Goal: Navigation & Orientation: Find specific page/section

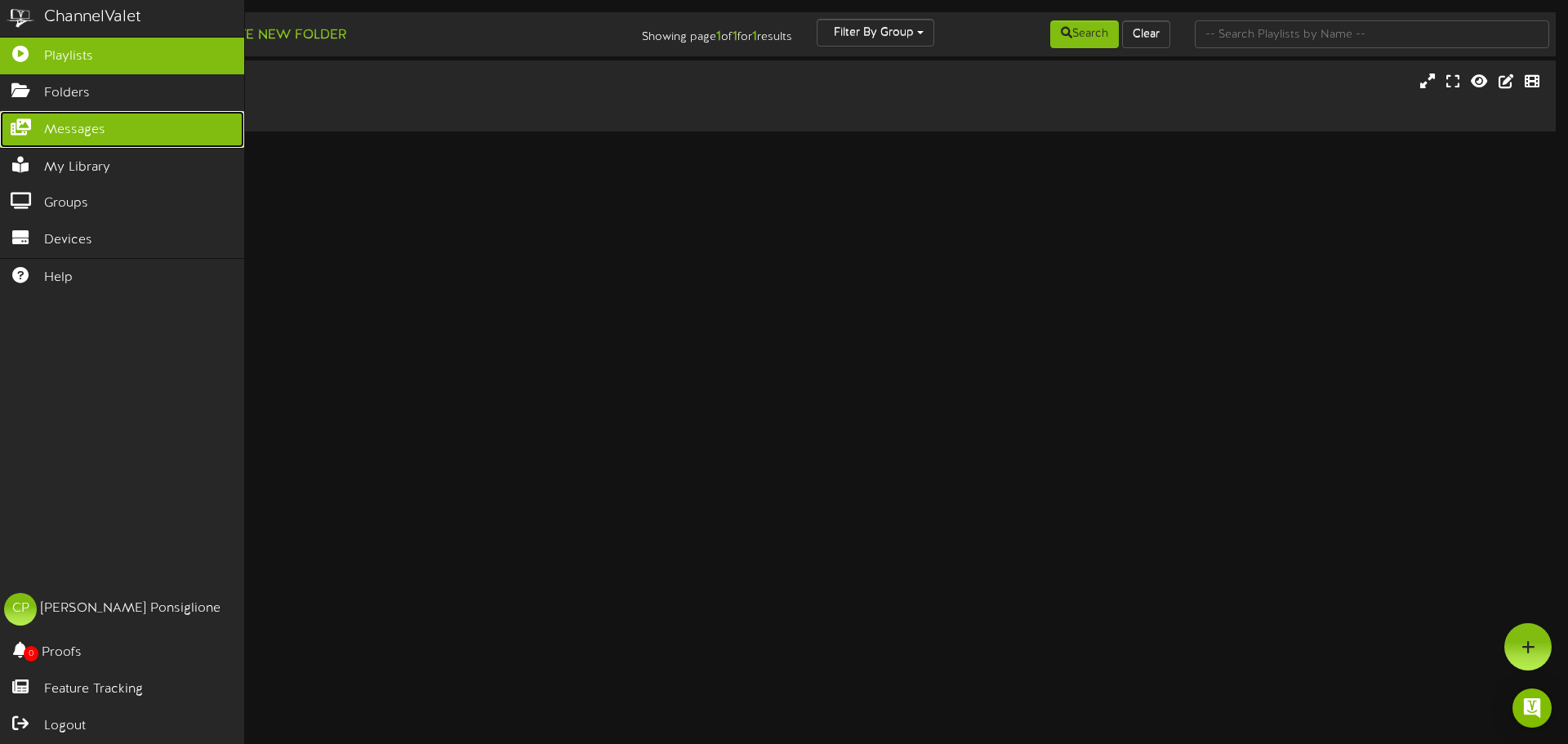
click at [71, 132] on span "Messages" at bounding box center [74, 130] width 62 height 19
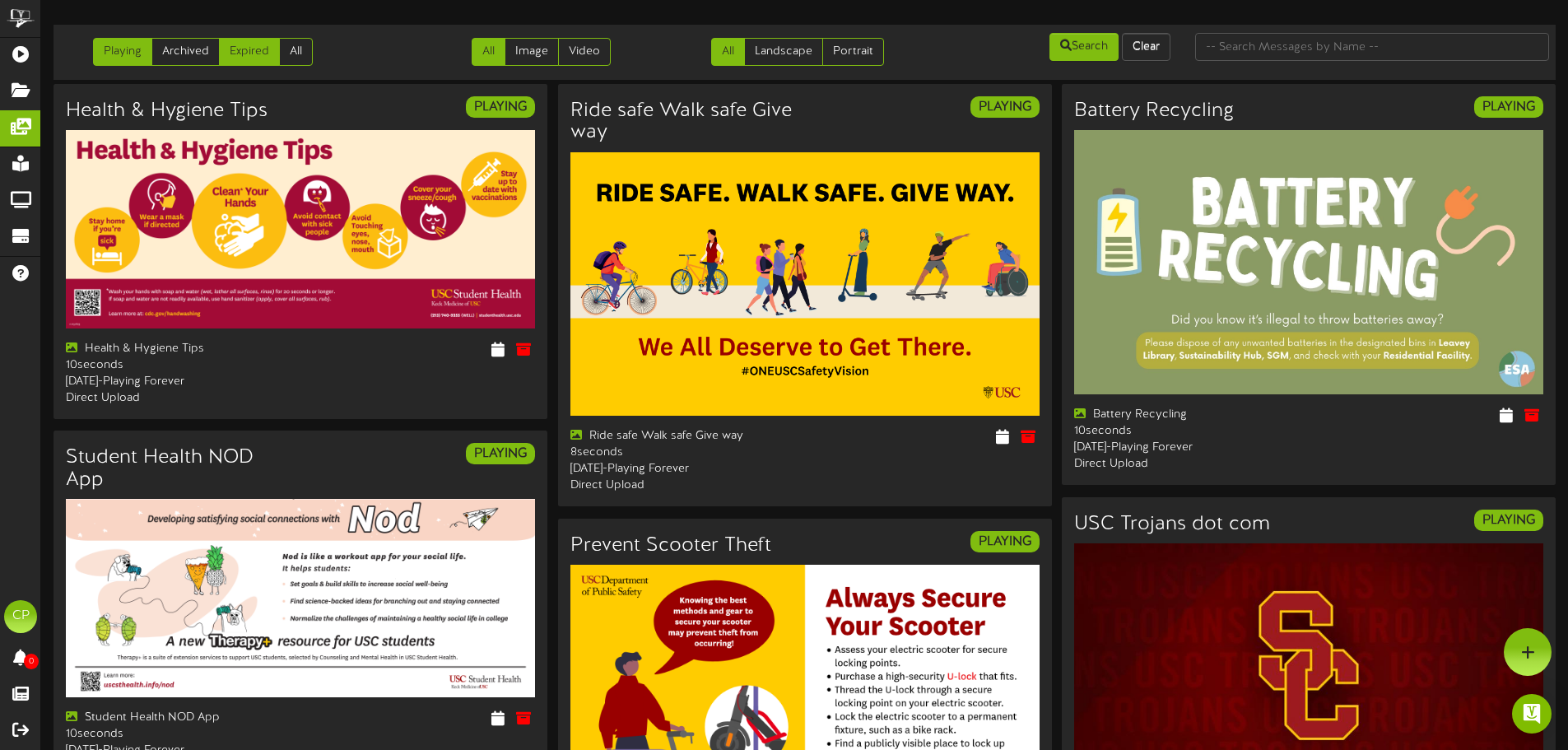
click at [247, 49] on link "Expired" at bounding box center [250, 51] width 61 height 28
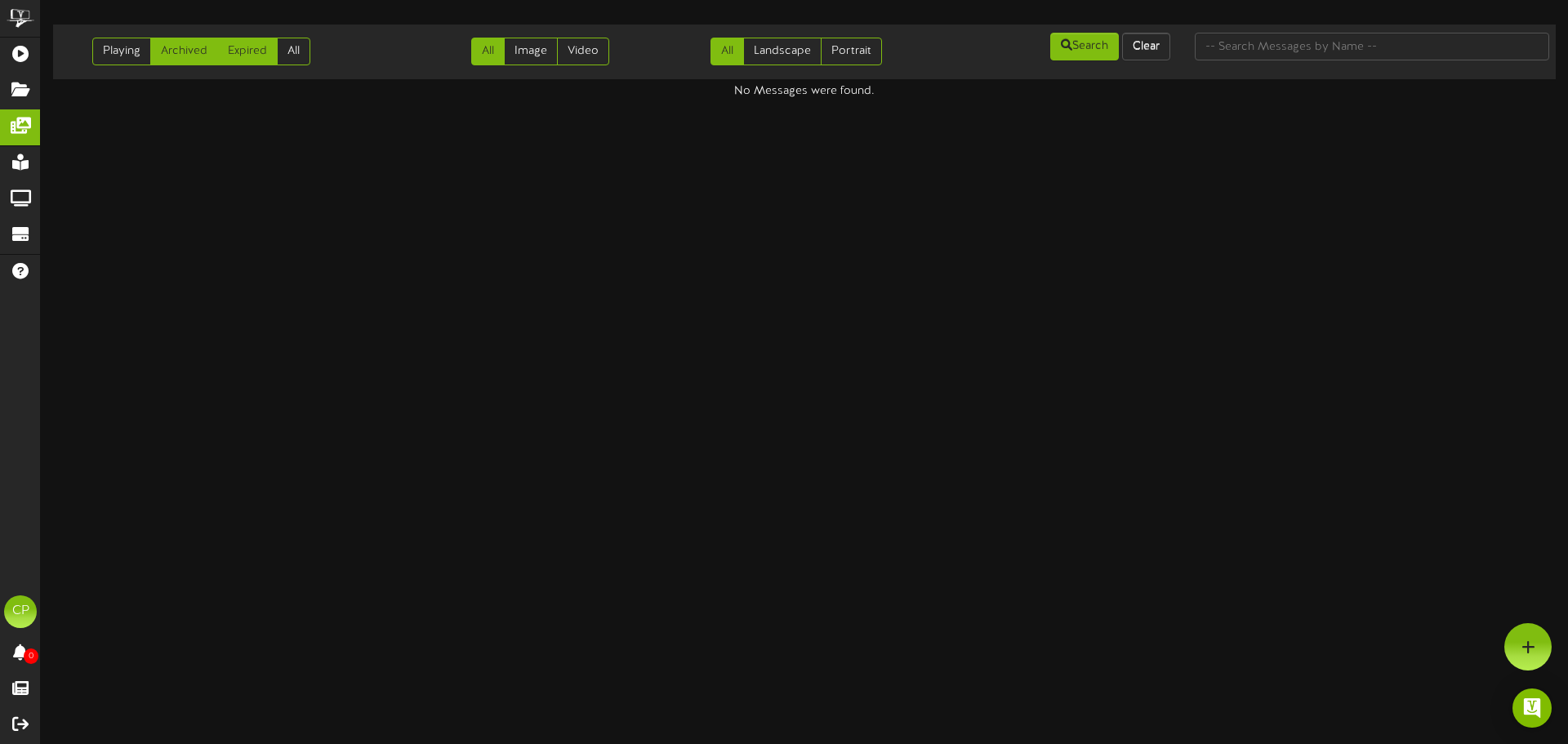
click at [183, 57] on link "Archived" at bounding box center [184, 51] width 67 height 27
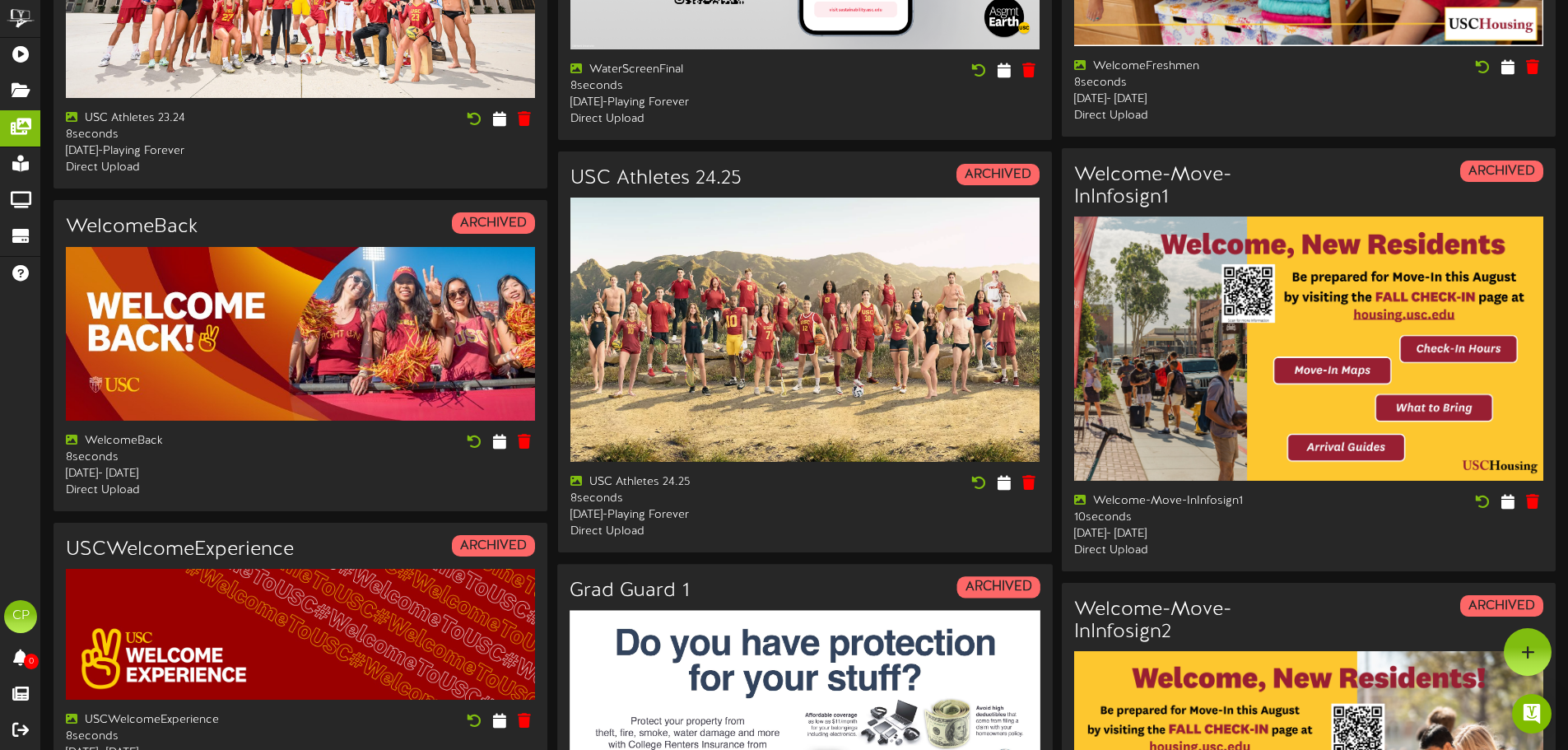
scroll to position [705, 0]
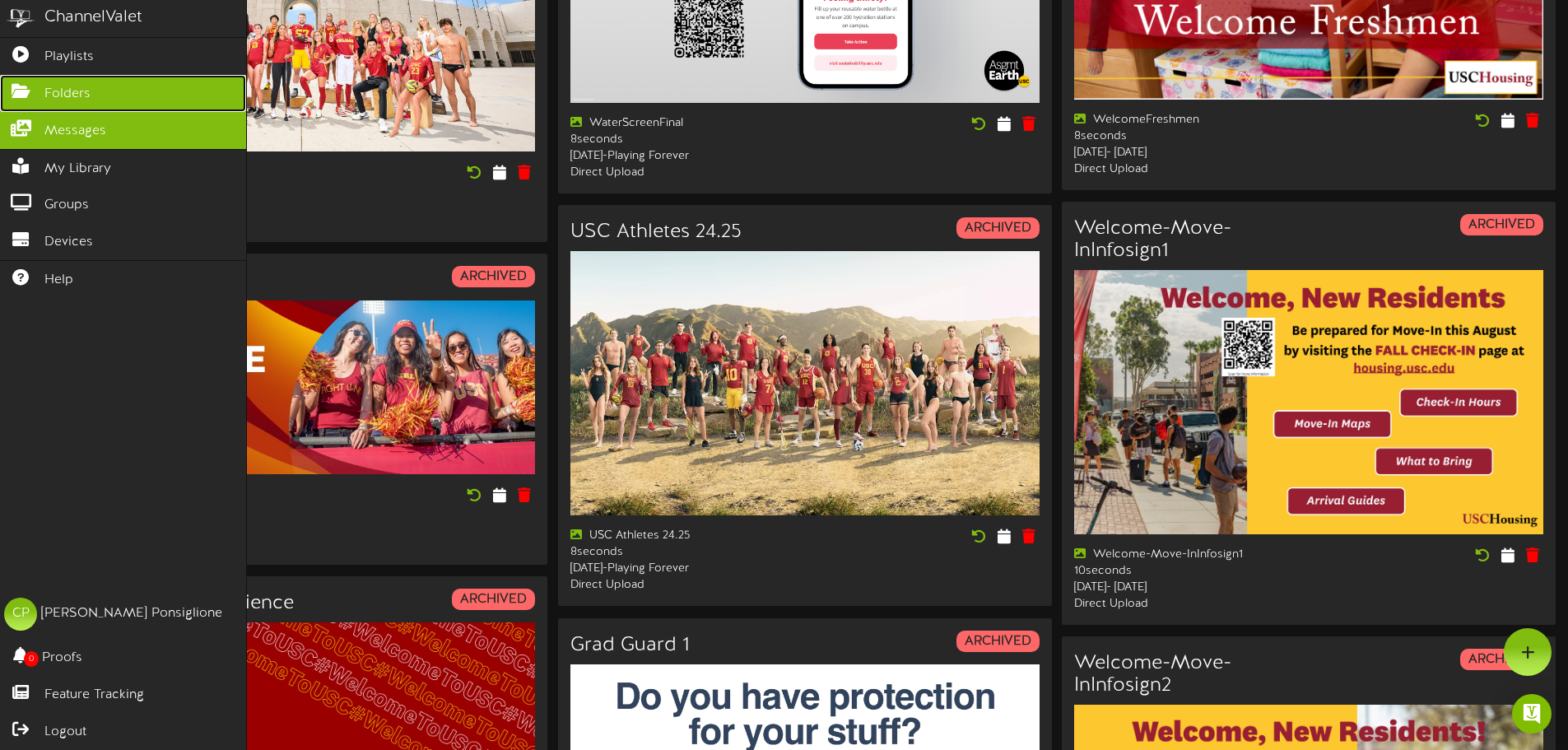
click at [79, 95] on span "Folders" at bounding box center [67, 94] width 46 height 19
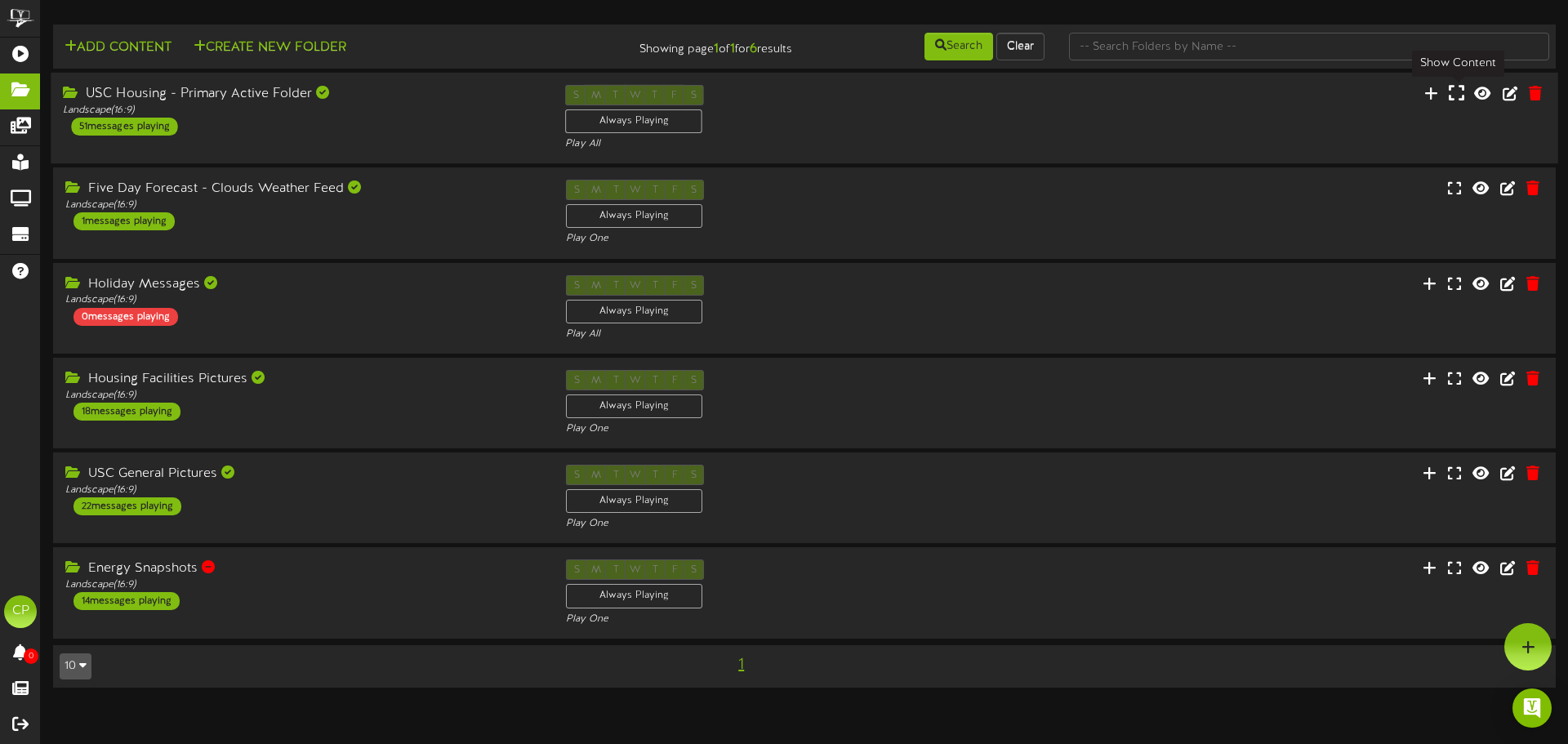
click at [1463, 98] on icon at bounding box center [1457, 93] width 16 height 18
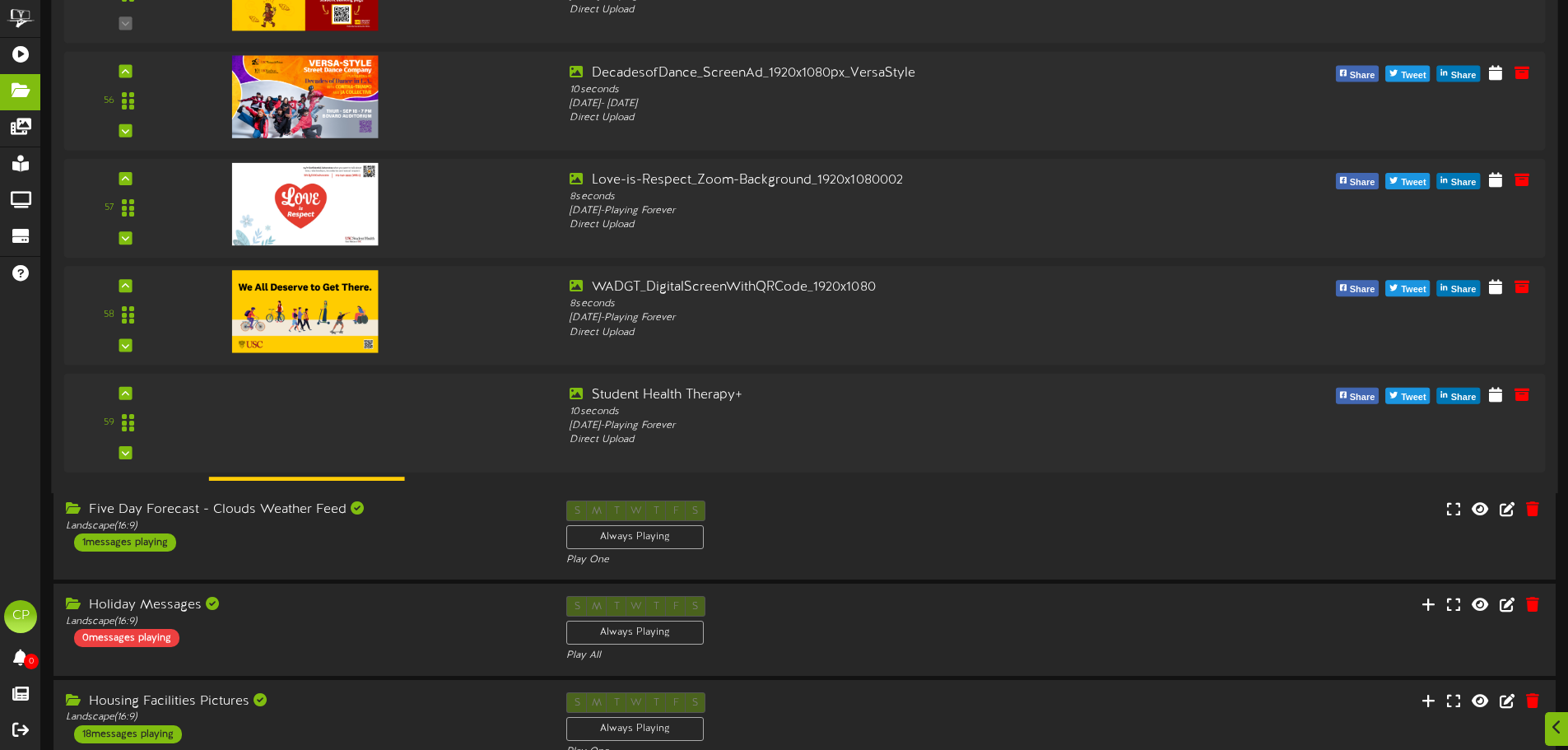
scroll to position [5682, 0]
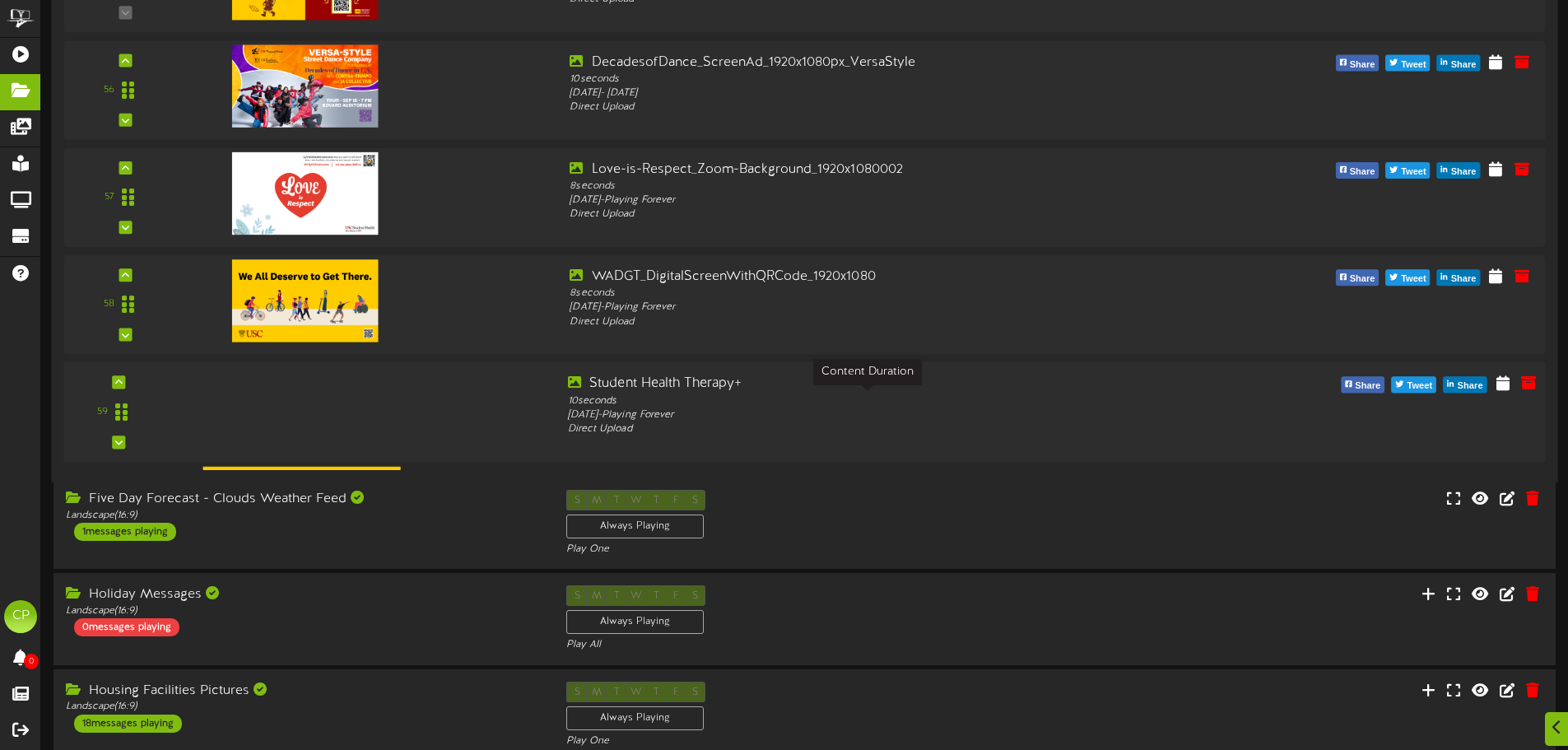
click at [851, 397] on div "10 seconds" at bounding box center [867, 401] width 598 height 14
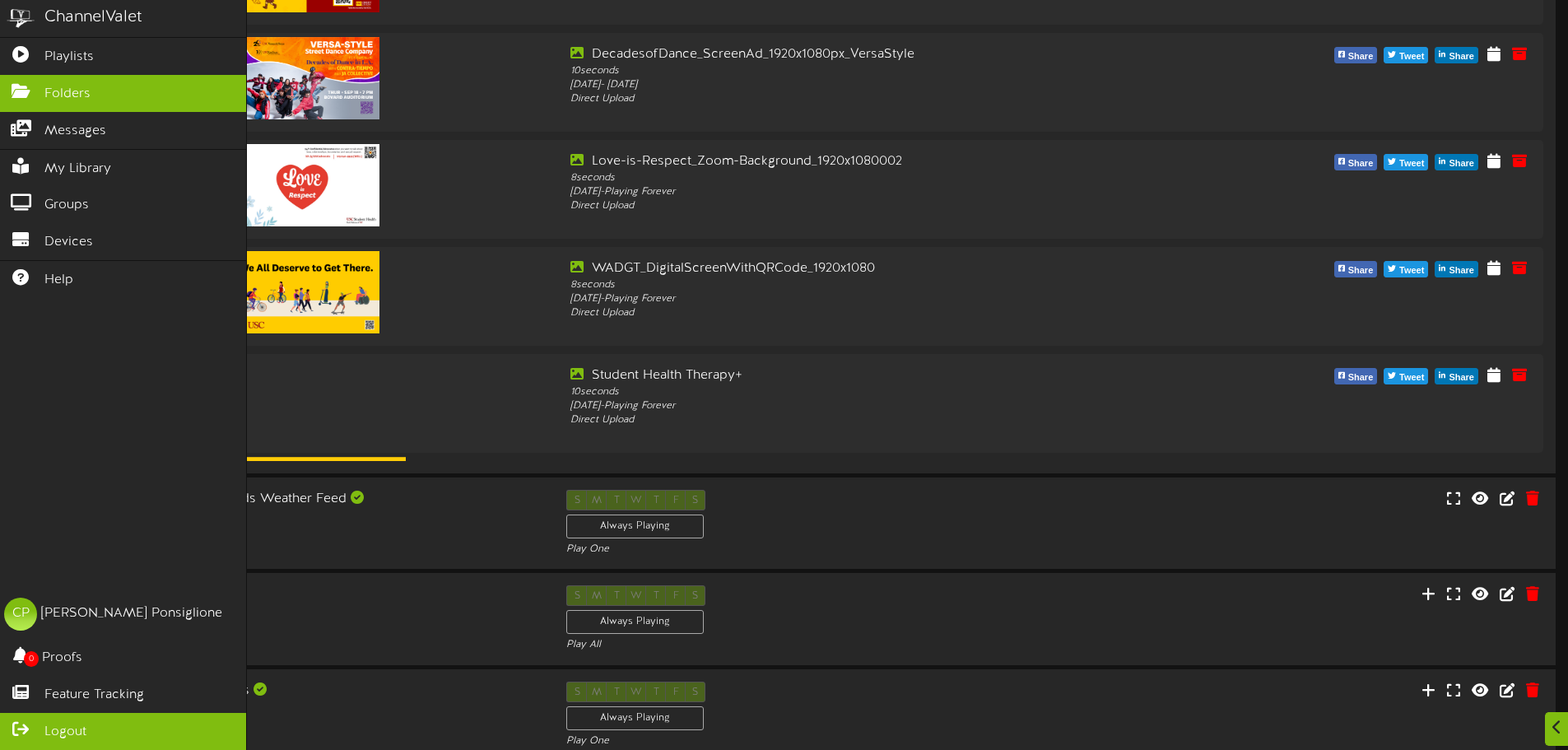
click at [58, 728] on span "Logout" at bounding box center [65, 732] width 42 height 19
